Goal: Task Accomplishment & Management: Manage account settings

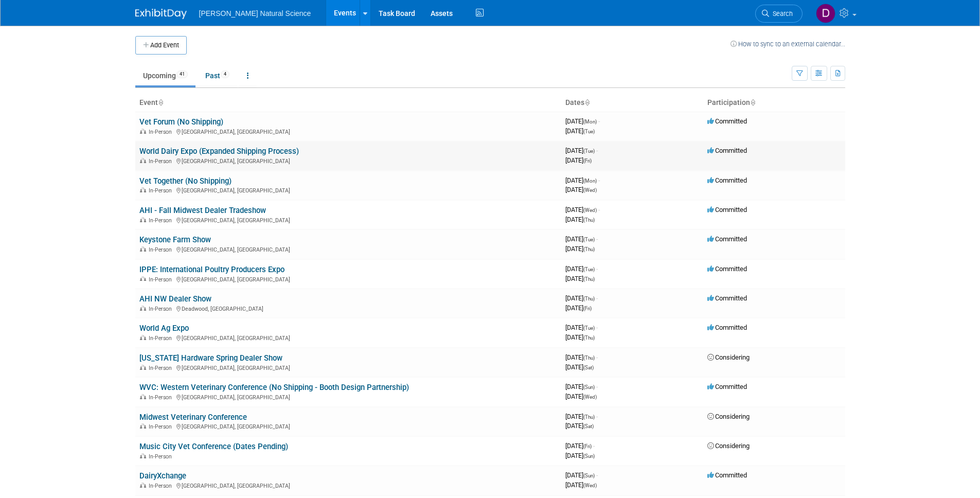
click at [233, 153] on link "World Dairy Expo (Expanded Shipping Process)" at bounding box center [219, 151] width 160 height 9
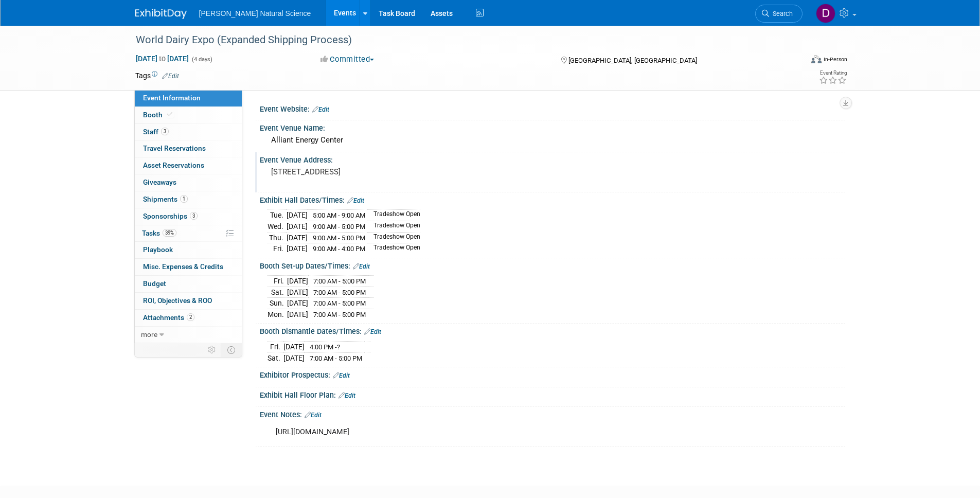
click at [341, 173] on pre "1919 Alliant Energy Center Way, Madison, WI 53713" at bounding box center [381, 171] width 221 height 9
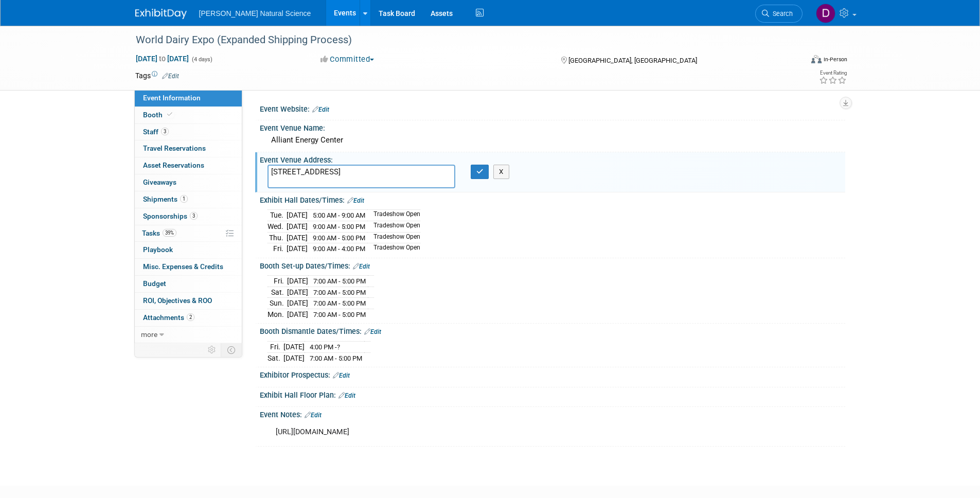
click at [341, 173] on textarea "1919 Alliant Energy Center Way, Madison, WI 53713" at bounding box center [362, 177] width 188 height 24
click at [656, 297] on div "Fri. Sep 26, 2025 7:00 AM - 5:00 PM Sat. Sep 27, 2025 7:00 AM - 5:00 PM Sun. Se…" at bounding box center [553, 296] width 570 height 47
click at [264, 78] on td at bounding box center [453, 76] width 548 height 10
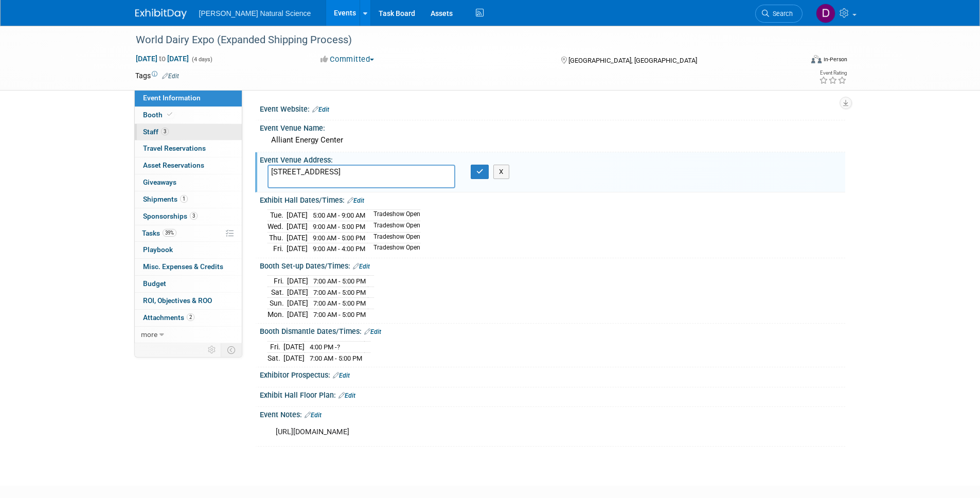
click at [150, 129] on span "Staff 3" at bounding box center [156, 132] width 26 height 8
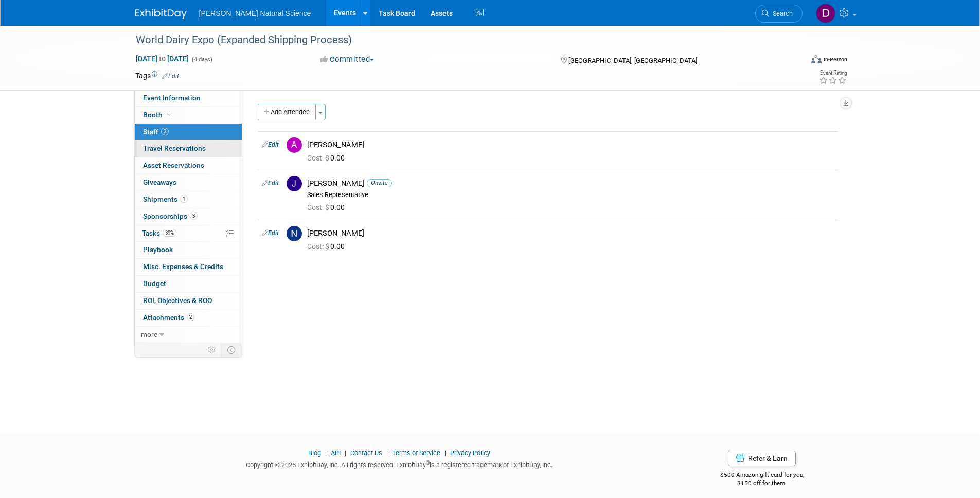
click at [165, 149] on span "Travel Reservations 0" at bounding box center [174, 148] width 63 height 8
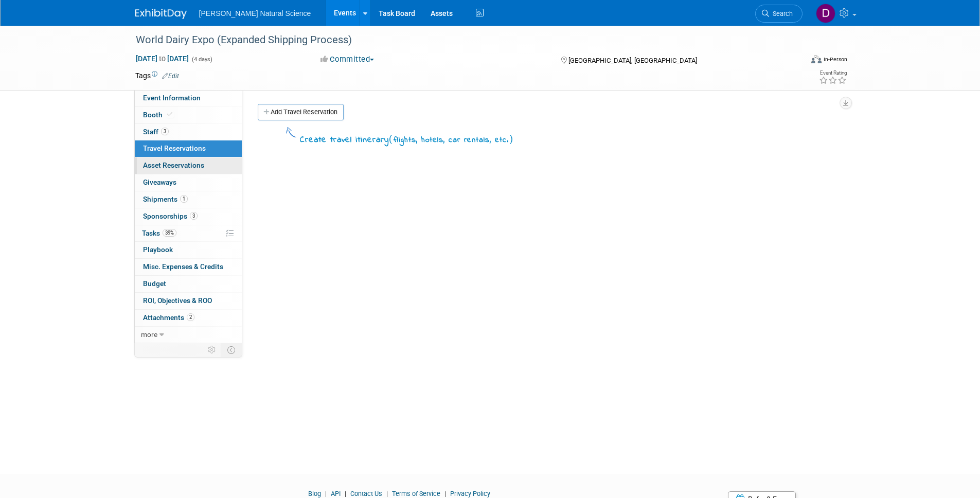
click at [170, 167] on span "Asset Reservations 0" at bounding box center [173, 165] width 61 height 8
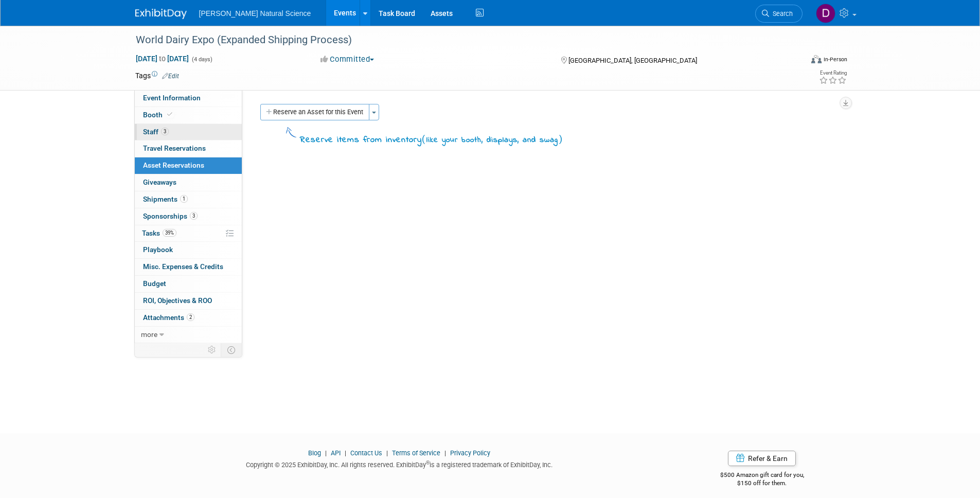
click at [152, 132] on span "Staff 3" at bounding box center [156, 132] width 26 height 8
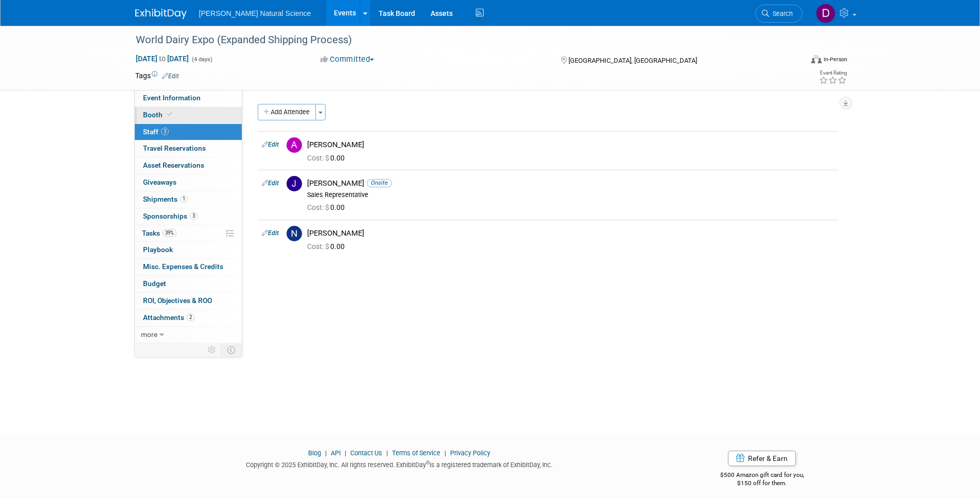
click at [149, 114] on span "Booth" at bounding box center [158, 115] width 31 height 8
